Goal: Task Accomplishment & Management: Complete application form

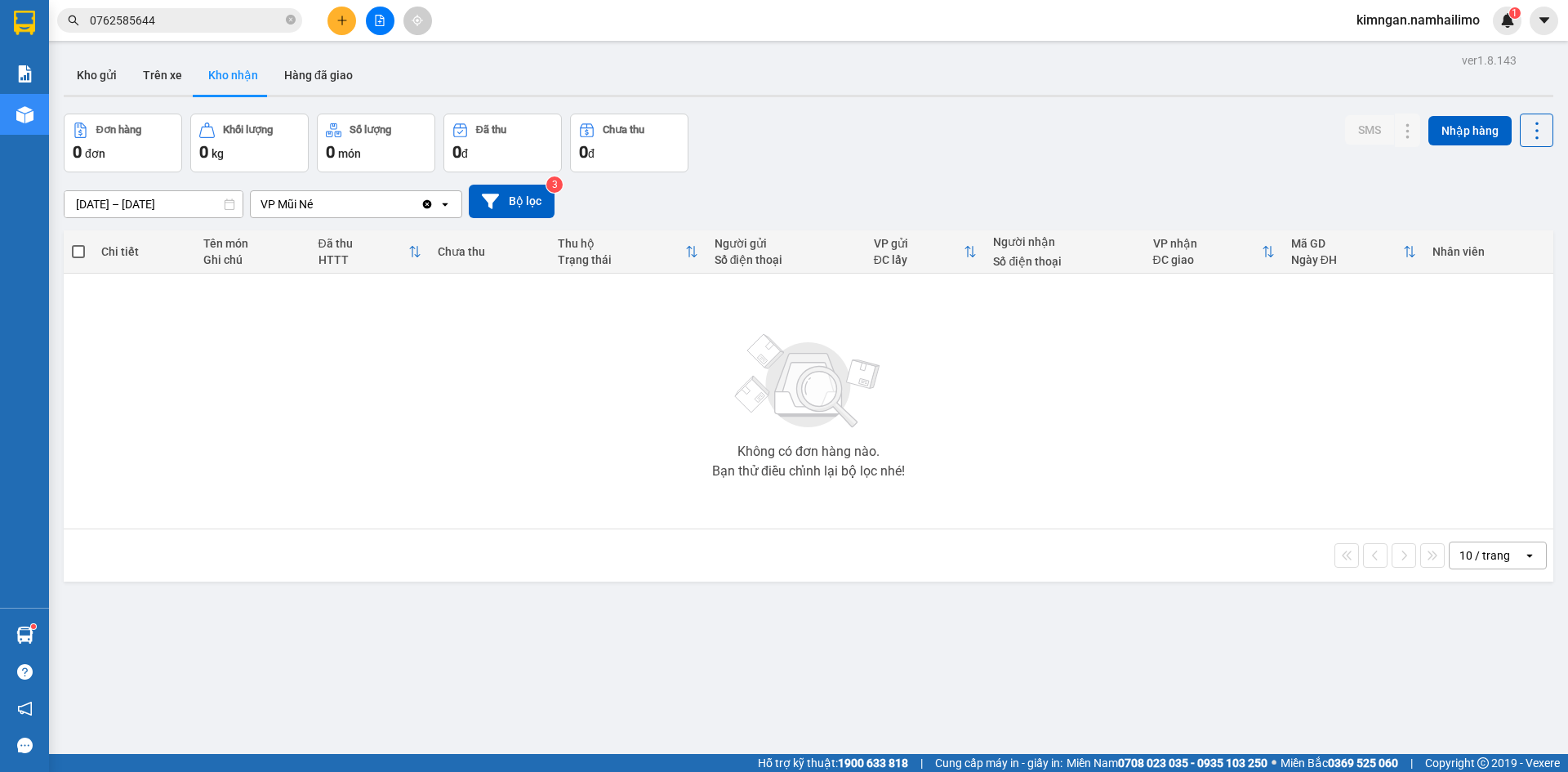
click at [341, 18] on icon "plus" at bounding box center [342, 20] width 11 height 11
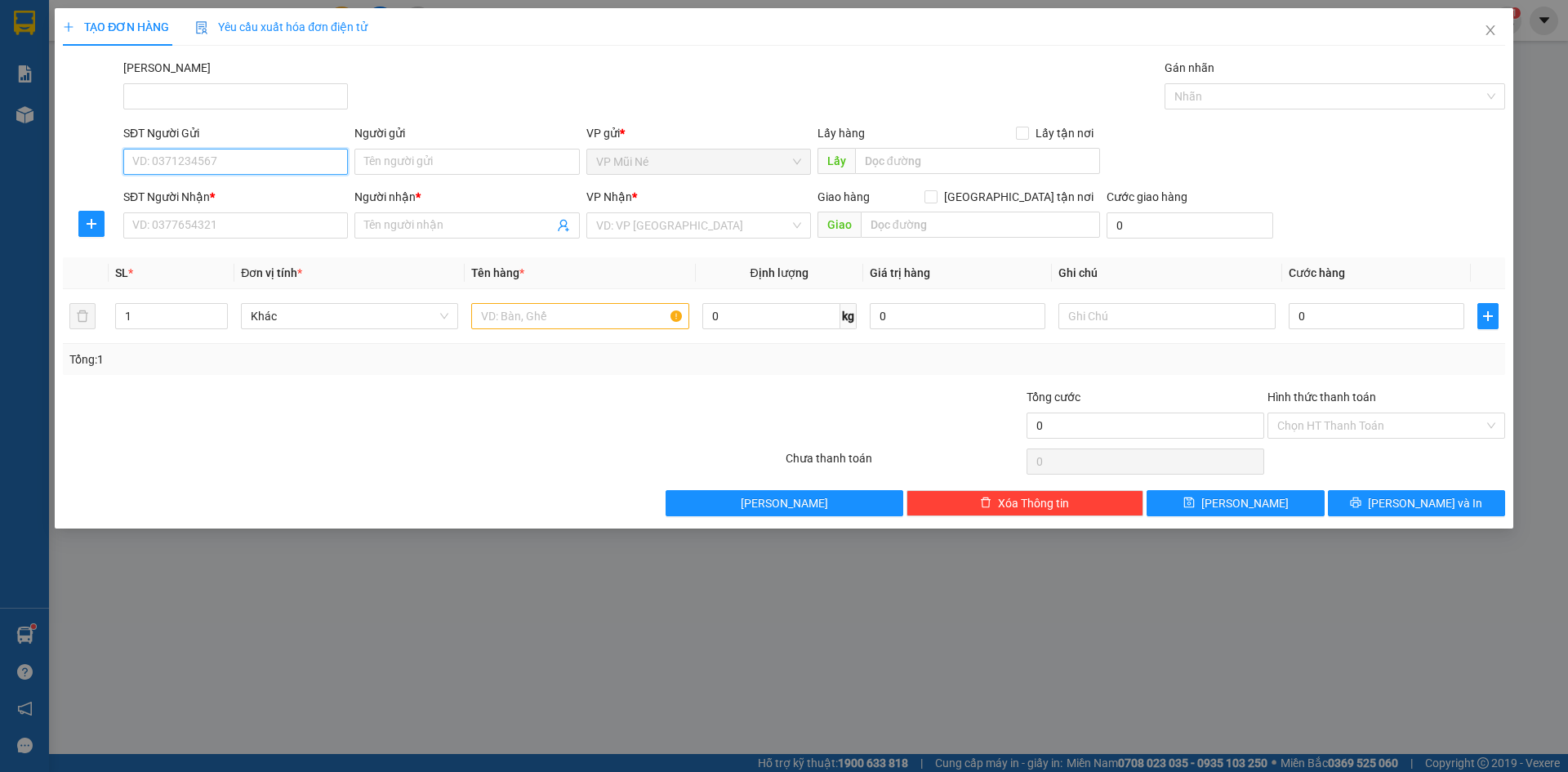
click at [248, 163] on input "SĐT Người Gửi" at bounding box center [236, 161] width 225 height 26
type input "0348152265"
click at [439, 169] on input "Người gửi" at bounding box center [467, 161] width 225 height 26
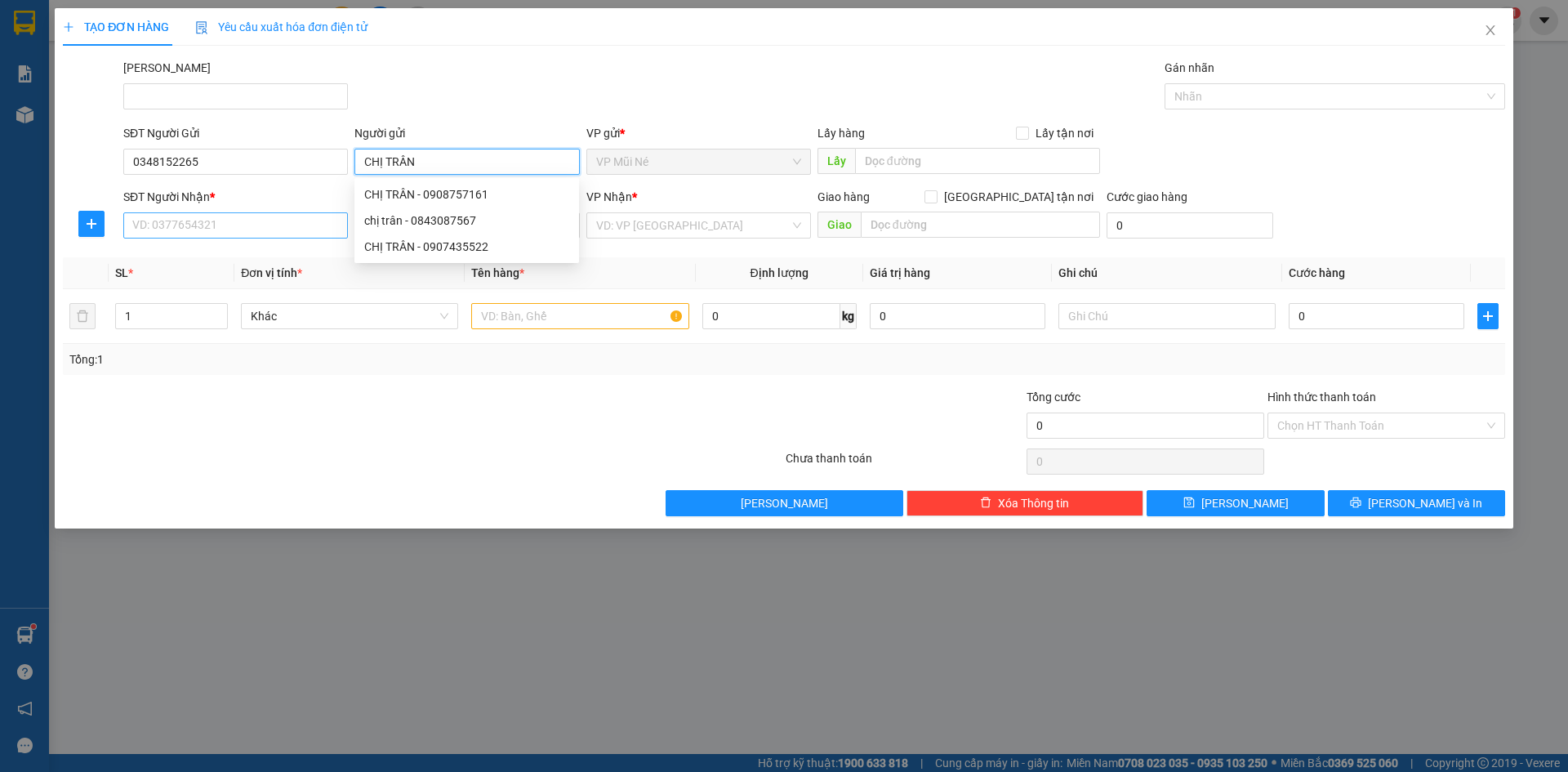
type input "CHỊ TRÂN"
click at [233, 228] on input "SĐT Người Nhận *" at bounding box center [236, 225] width 225 height 26
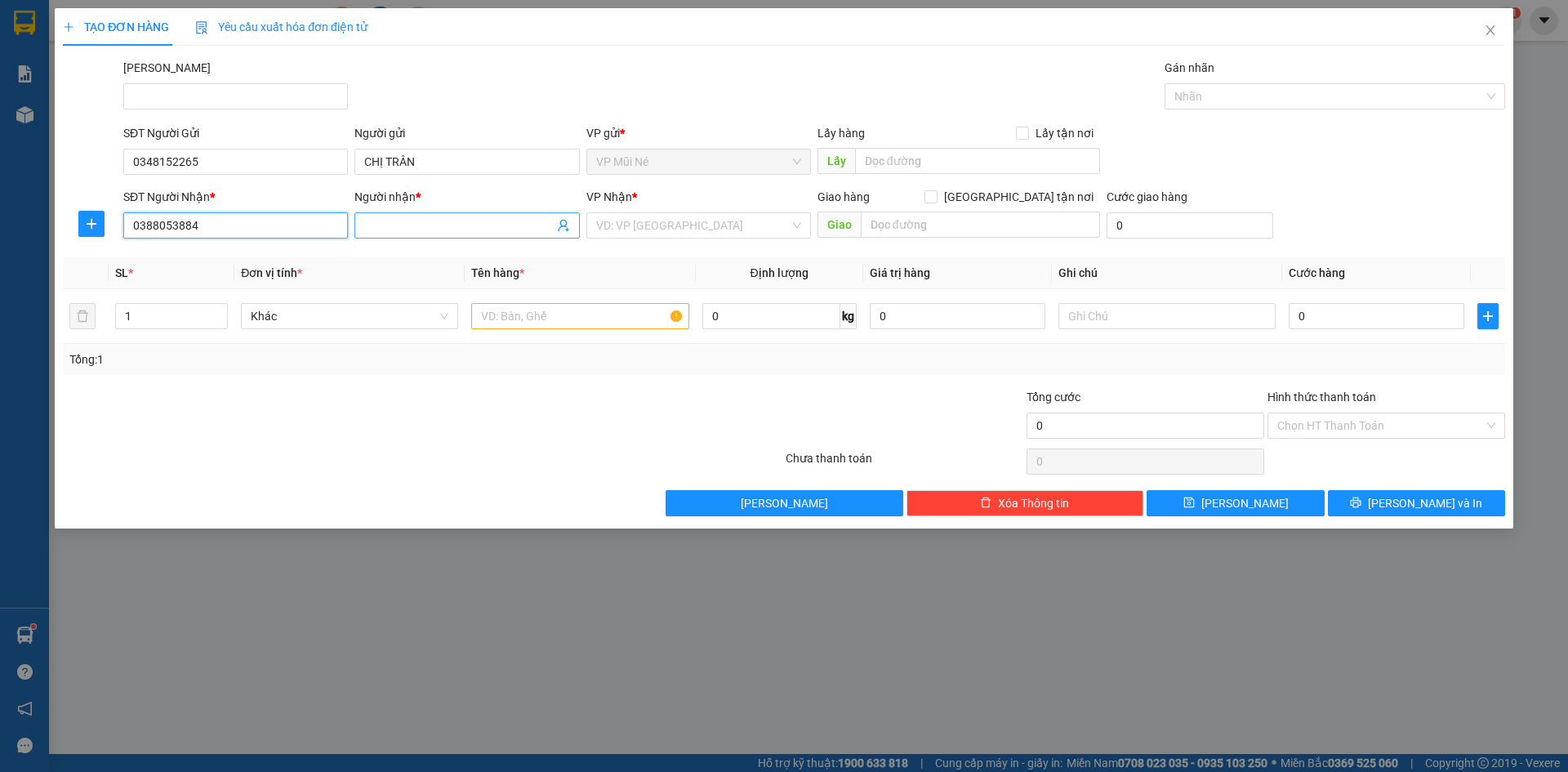
type input "0388053884"
click at [445, 230] on input "Người nhận *" at bounding box center [458, 225] width 188 height 18
type input "A.HUY"
click at [507, 315] on input "text" at bounding box center [579, 316] width 217 height 26
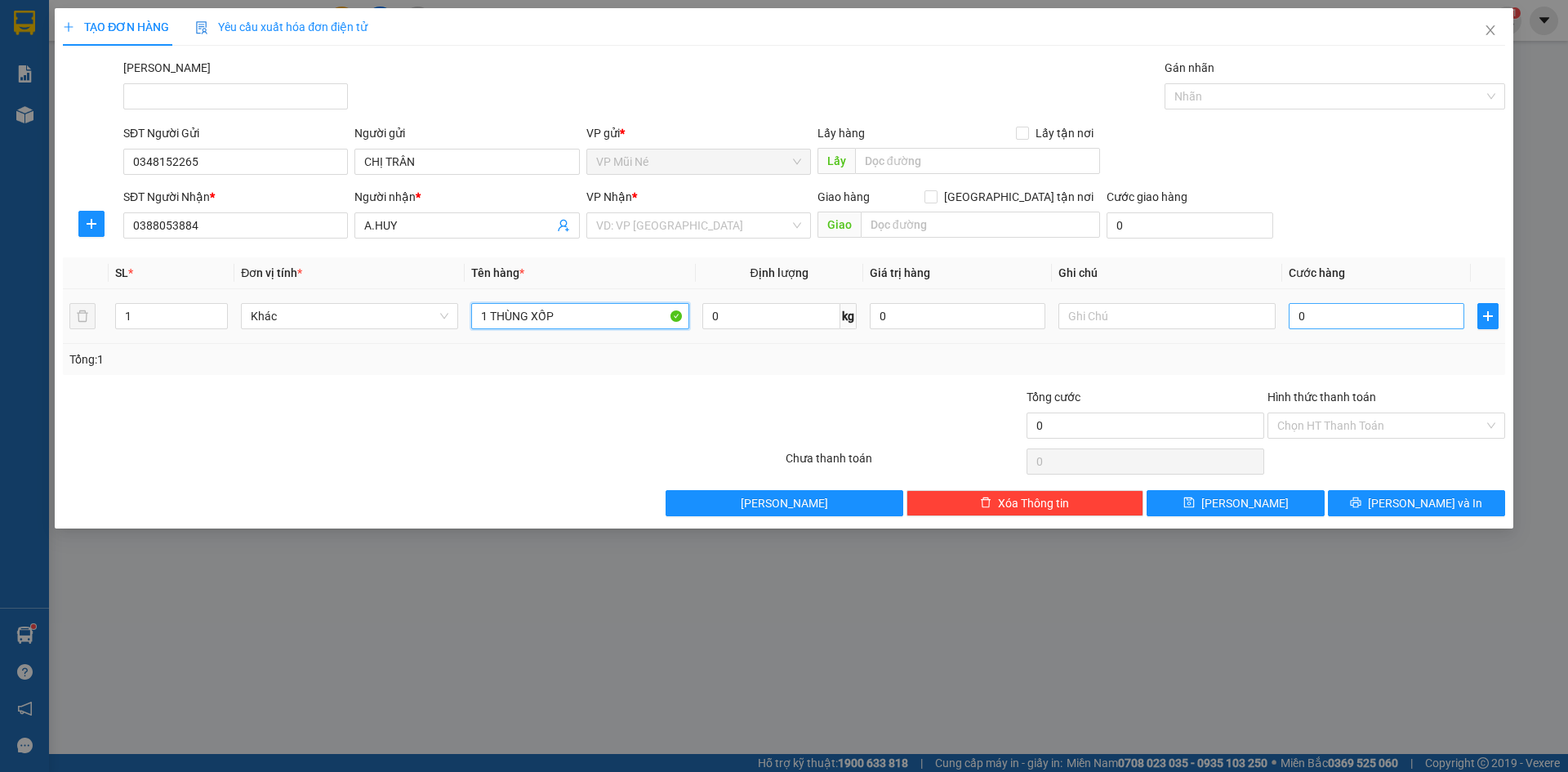
type input "1 THÙNG XỐP"
click at [1325, 321] on input "0" at bounding box center [1376, 316] width 175 height 26
type input "004"
type input "4"
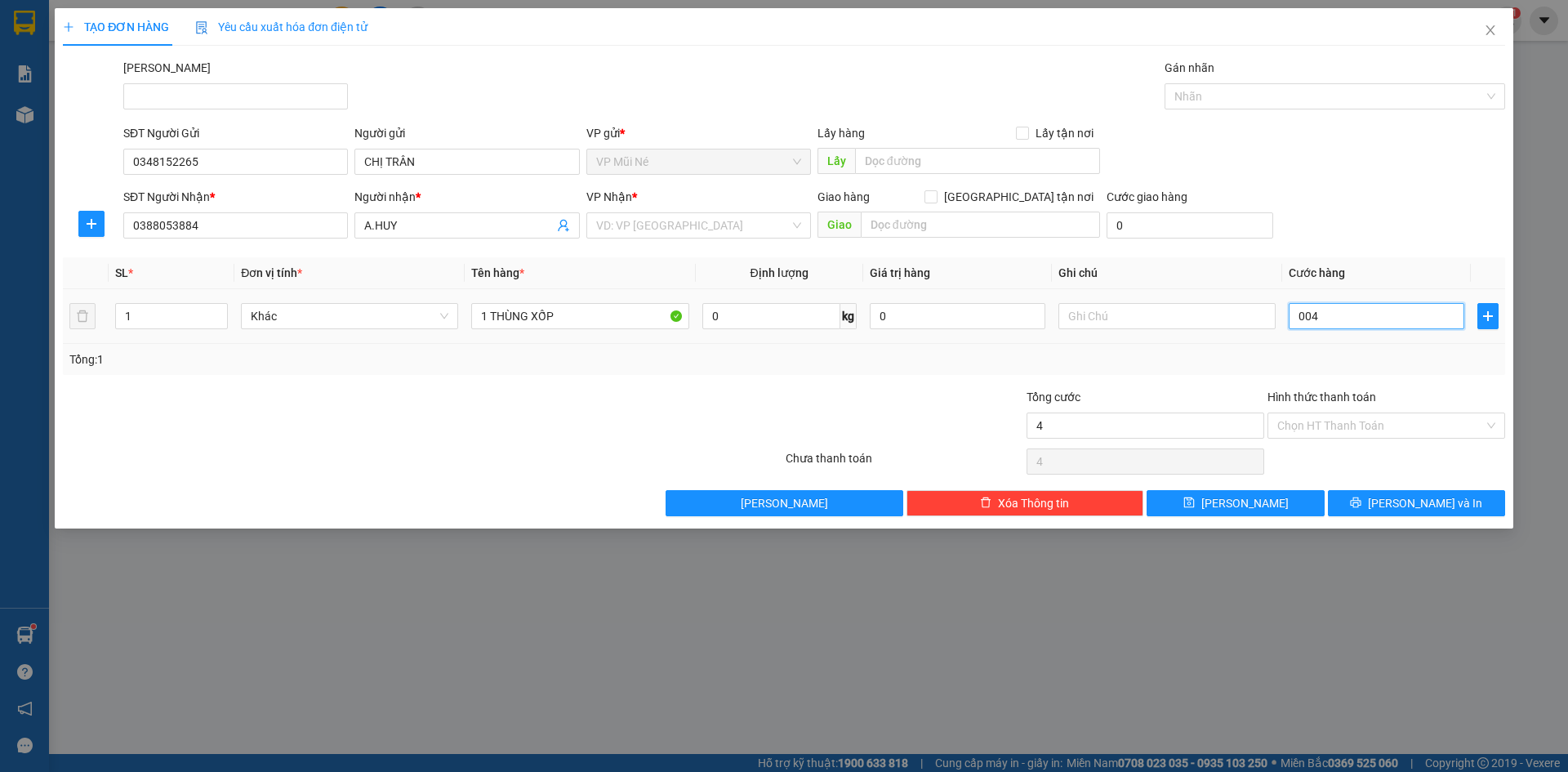
type input "0.040"
type input "40"
type input "40.000"
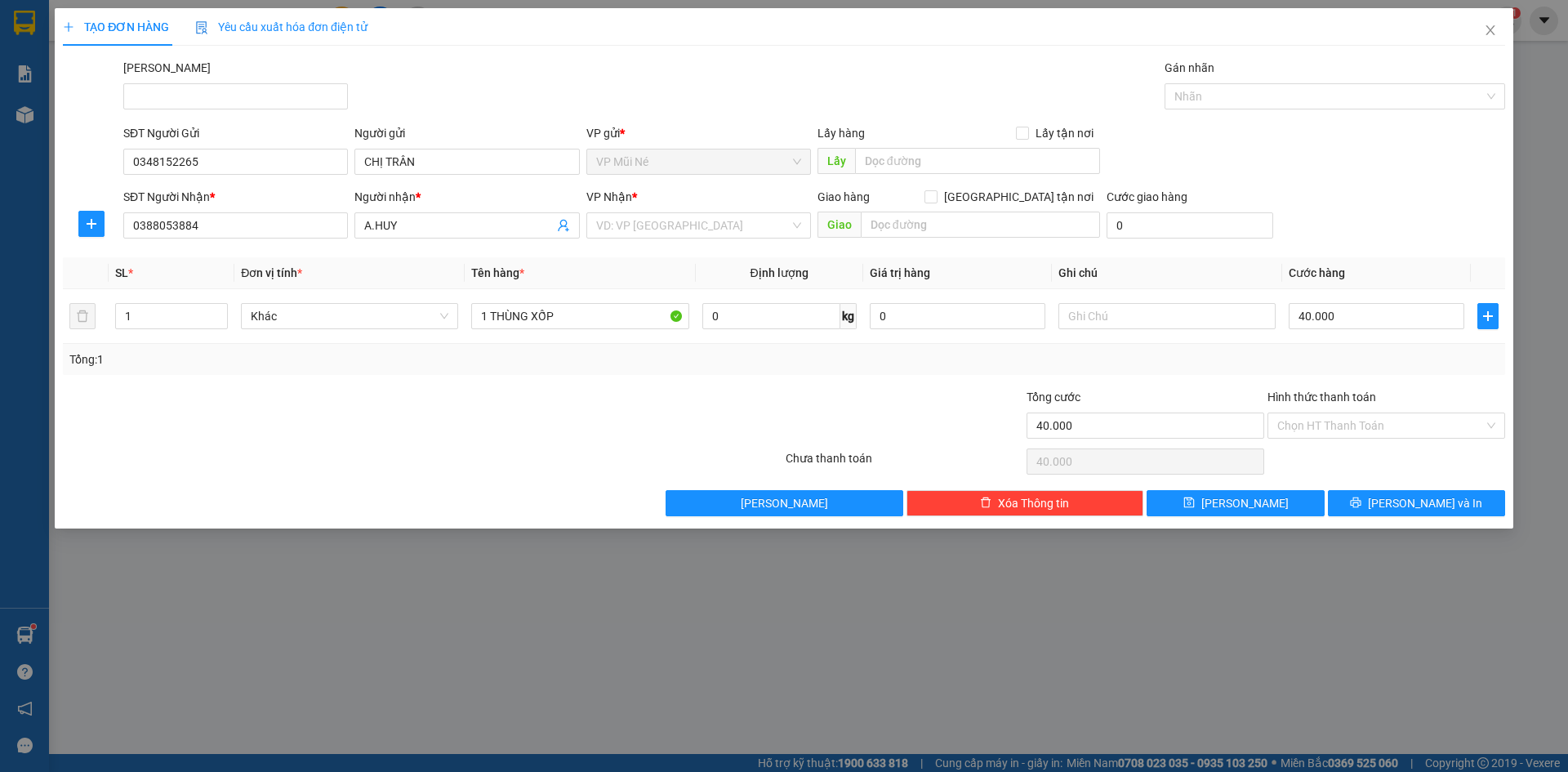
click at [1331, 194] on div "SĐT Người Nhận * 0388053884 Người nhận * A.HUY VP Nhận * VD: VP [GEOGRAPHIC_DAT…" at bounding box center [814, 216] width 1388 height 57
click at [1337, 423] on input "Hình thức thanh toán" at bounding box center [1380, 425] width 207 height 25
click at [1348, 470] on div "Tại văn phòng" at bounding box center [1386, 458] width 238 height 26
type input "0"
click at [1401, 498] on button "[PERSON_NAME] và In" at bounding box center [1416, 503] width 177 height 26
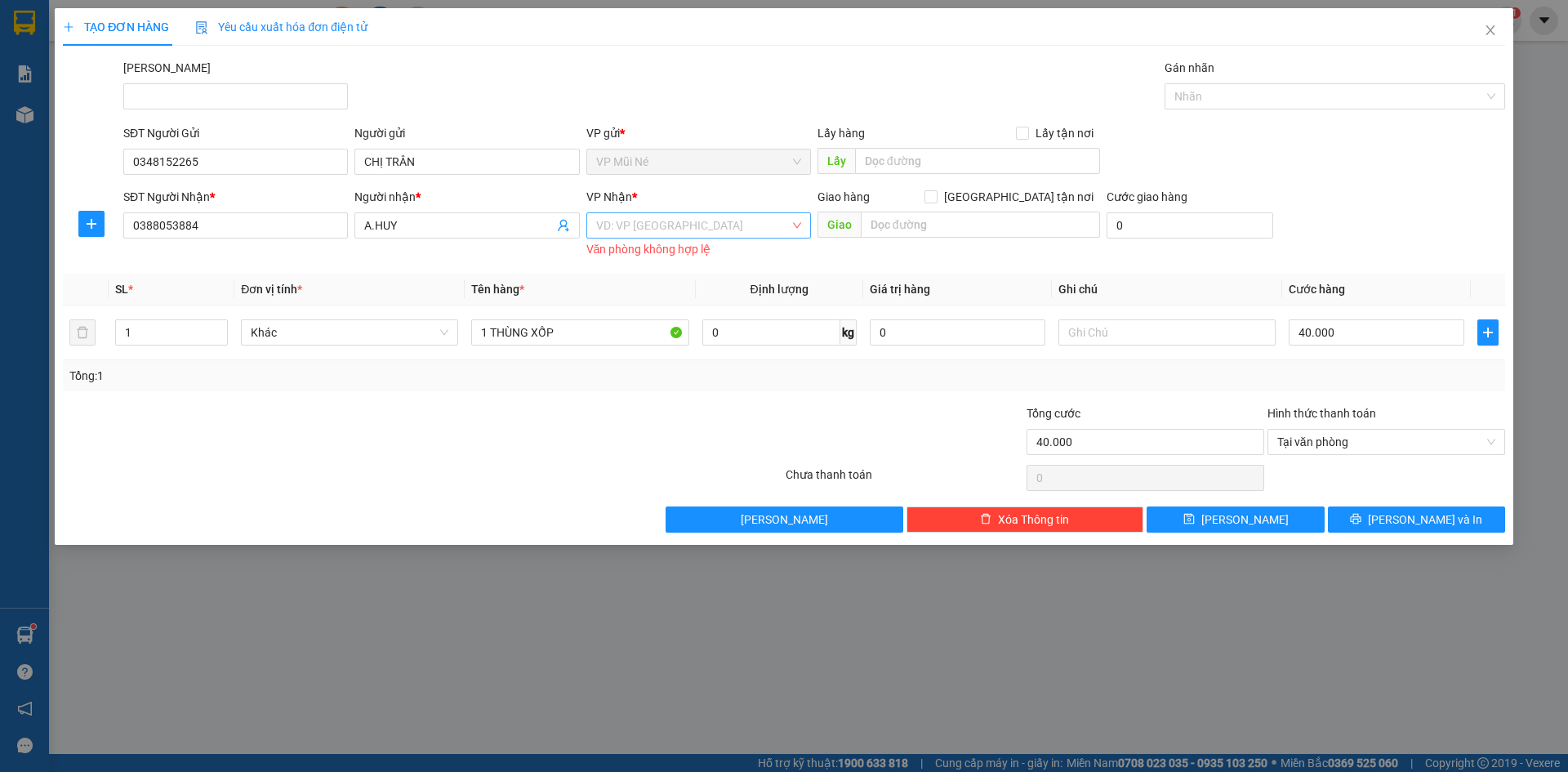
click at [744, 222] on input "search" at bounding box center [692, 225] width 193 height 25
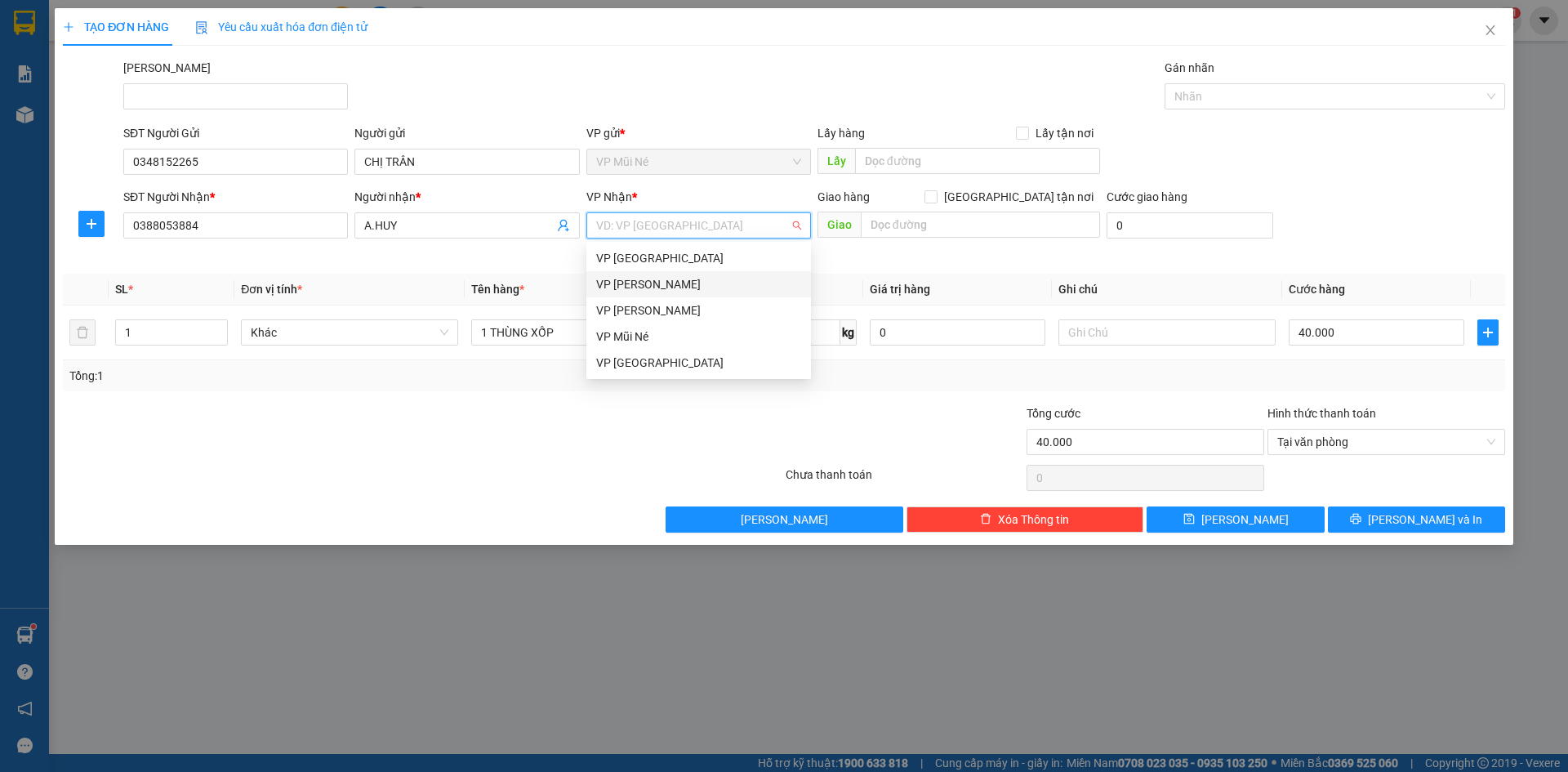
click at [720, 279] on div "VP [PERSON_NAME]" at bounding box center [698, 284] width 205 height 18
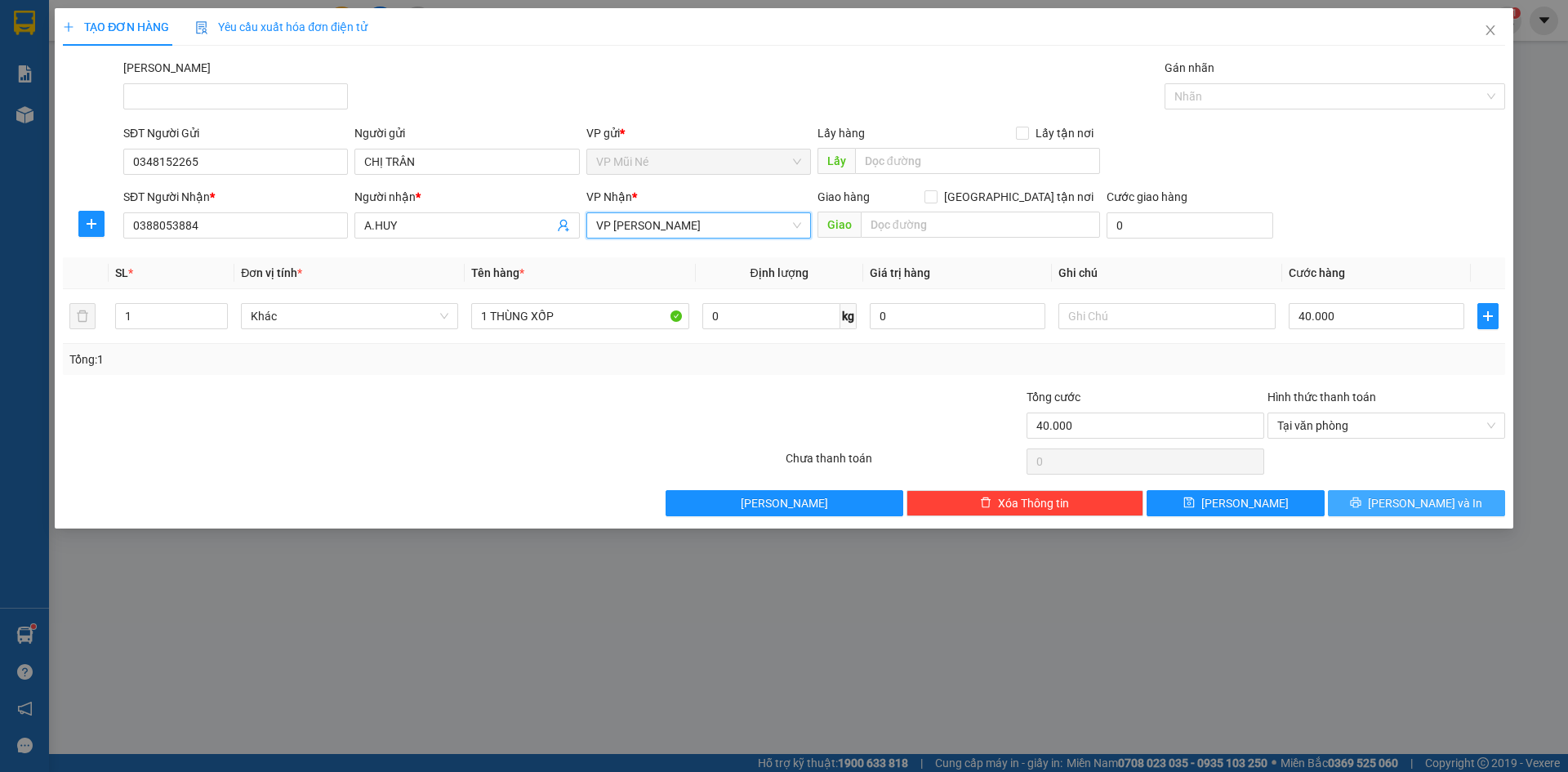
click at [1404, 498] on span "[PERSON_NAME] và In" at bounding box center [1425, 503] width 114 height 18
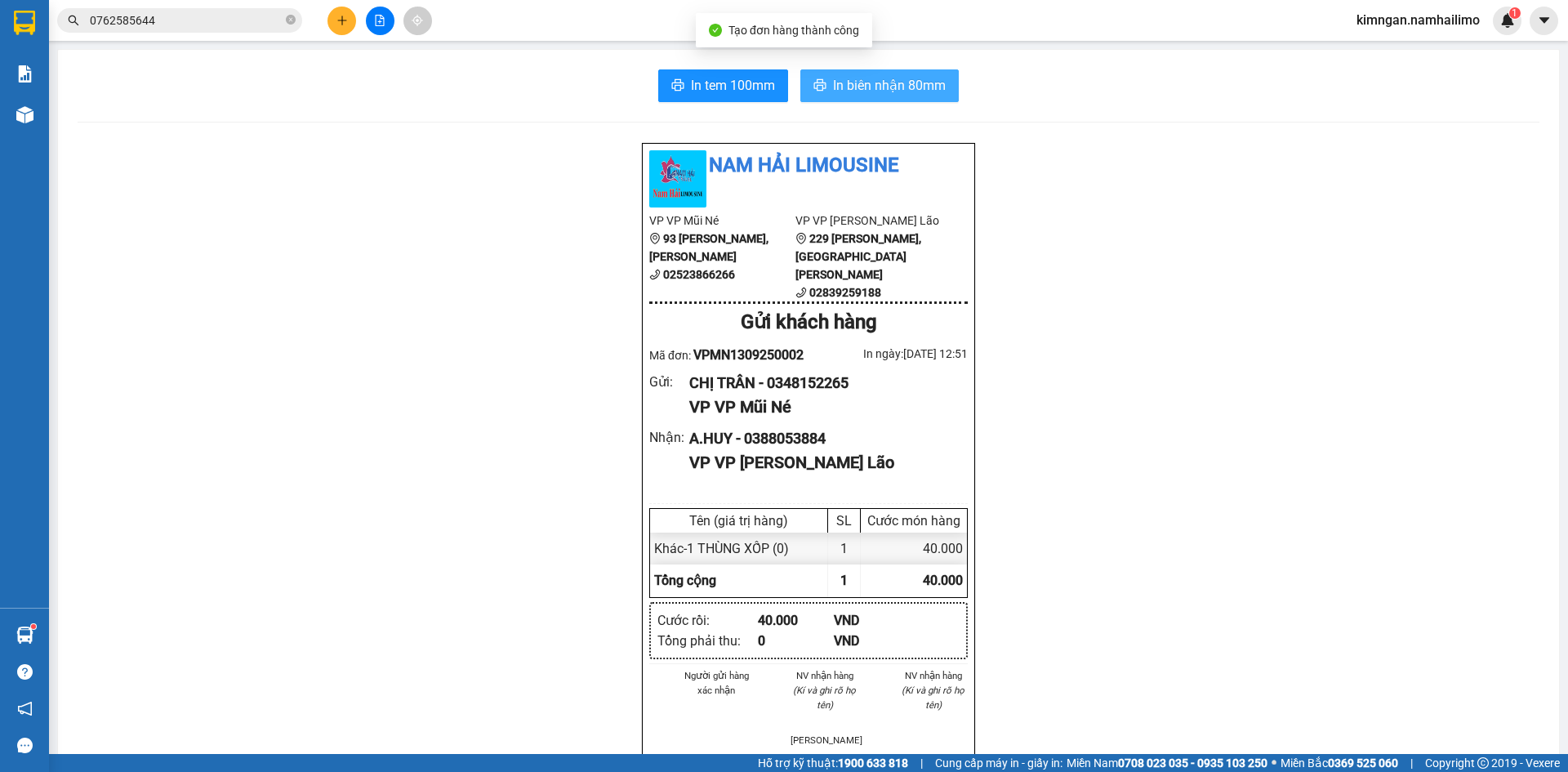
click at [833, 84] on span "In biên nhận 80mm" at bounding box center [889, 85] width 112 height 20
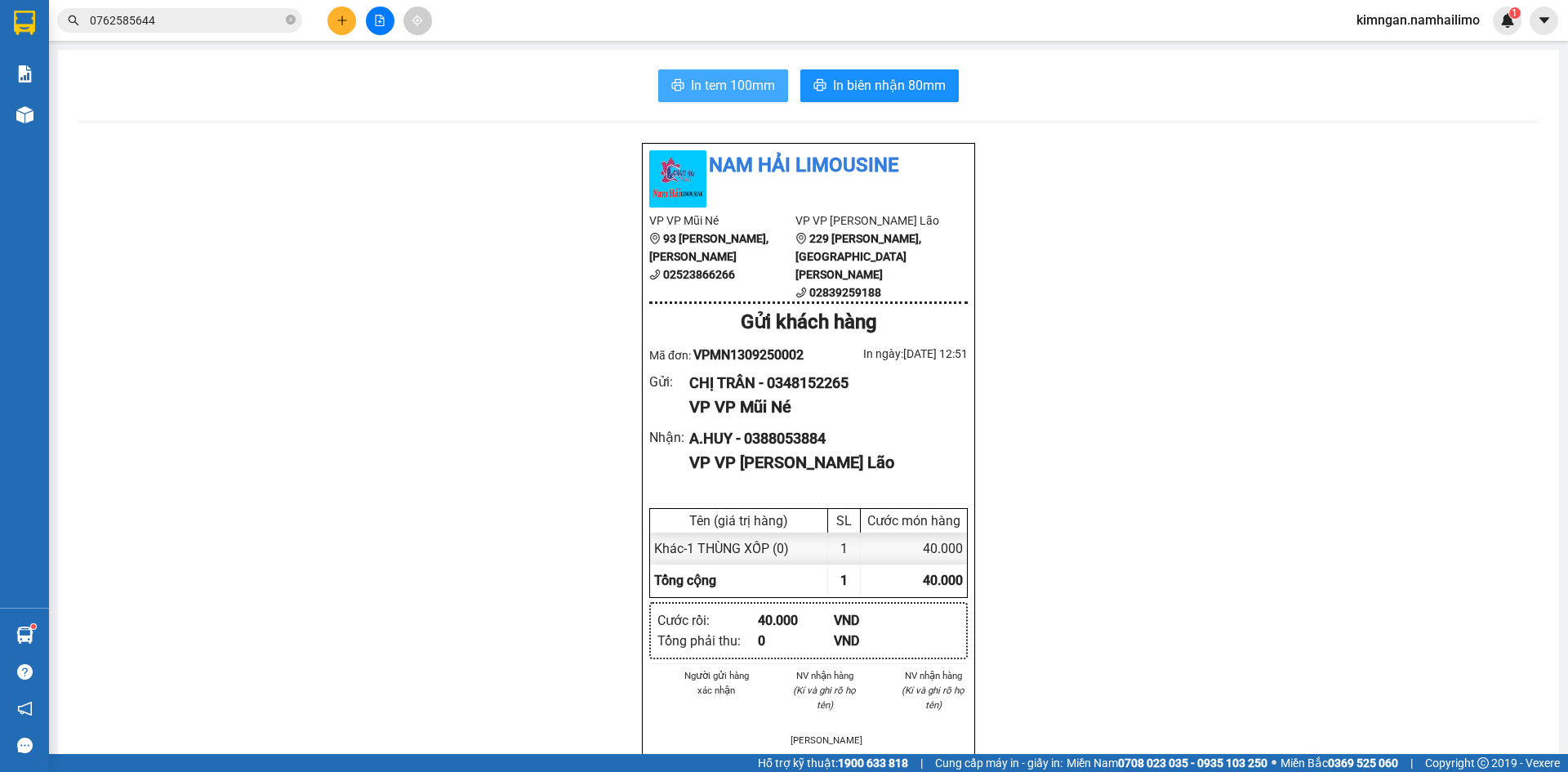
click at [694, 90] on span "In tem 100mm" at bounding box center [732, 85] width 84 height 20
